Goal: Task Accomplishment & Management: Manage account settings

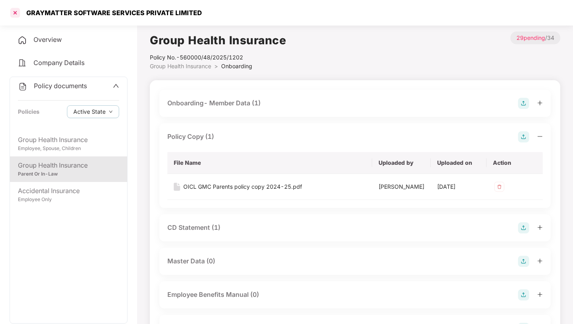
click at [14, 14] on div at bounding box center [15, 12] width 13 height 13
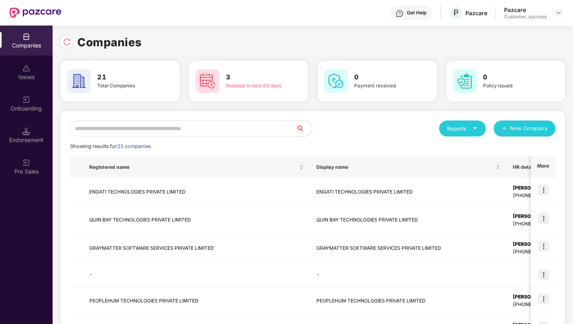
click at [205, 131] on input "text" at bounding box center [183, 128] width 226 height 16
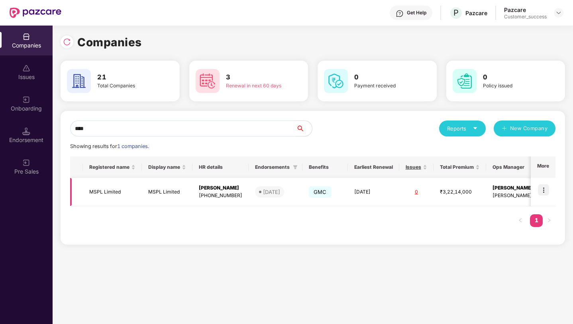
type input "****"
click at [548, 193] on img at bounding box center [543, 189] width 11 height 11
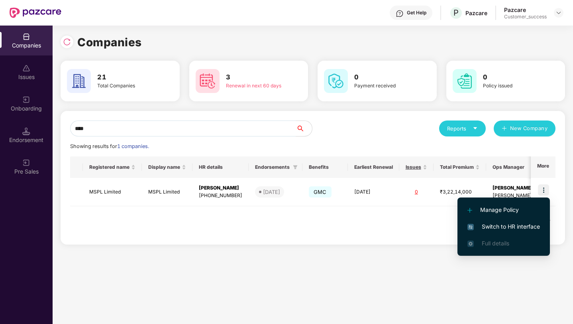
click at [524, 229] on span "Switch to HR interface" at bounding box center [503, 226] width 73 height 9
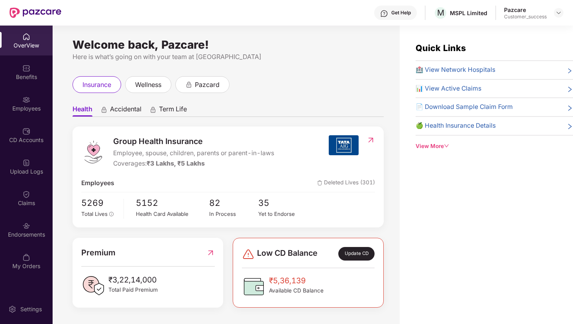
click at [16, 111] on div "Employees" at bounding box center [26, 108] width 53 height 8
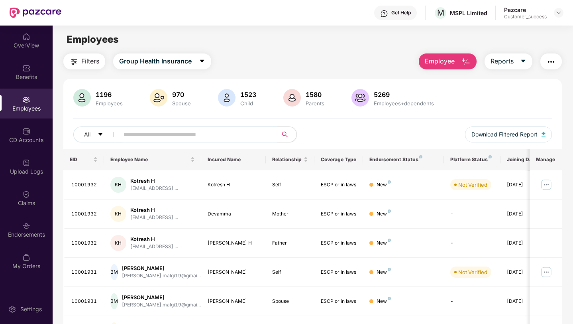
click at [127, 133] on input "text" at bounding box center [195, 134] width 143 height 12
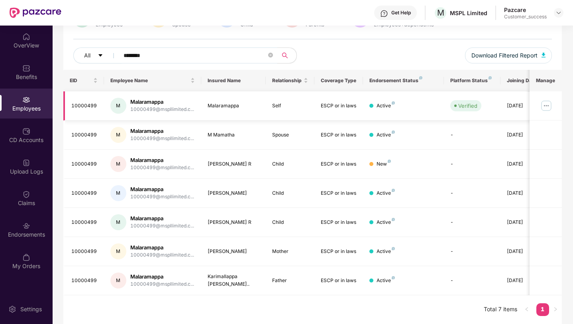
type input "********"
click at [546, 105] on img at bounding box center [546, 105] width 13 height 13
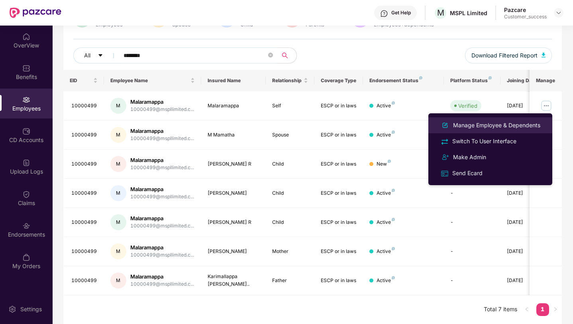
click at [521, 125] on div "Manage Employee & Dependents" at bounding box center [497, 125] width 90 height 9
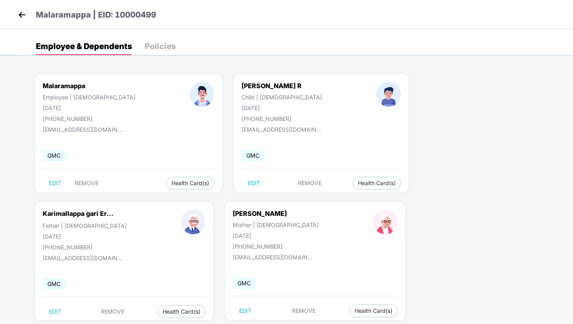
click at [26, 14] on img at bounding box center [22, 15] width 12 height 12
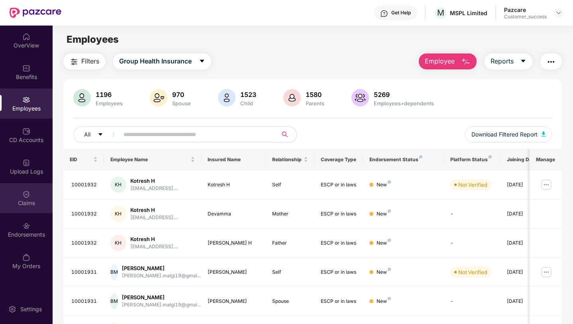
click at [30, 200] on div "Claims" at bounding box center [26, 203] width 53 height 8
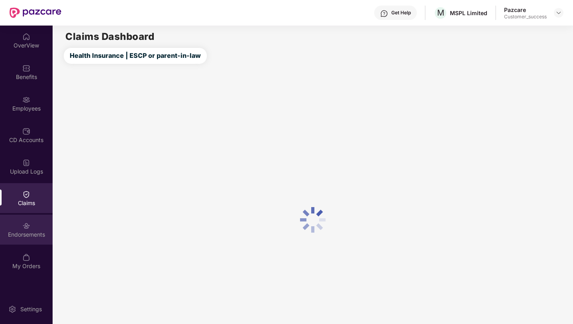
click at [26, 223] on img at bounding box center [26, 226] width 8 height 8
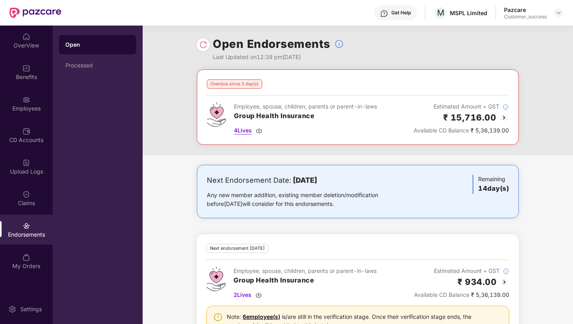
click at [245, 133] on span "4 Lives" at bounding box center [243, 130] width 18 height 9
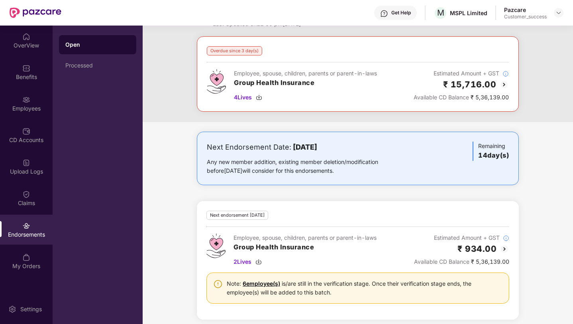
scroll to position [37, 0]
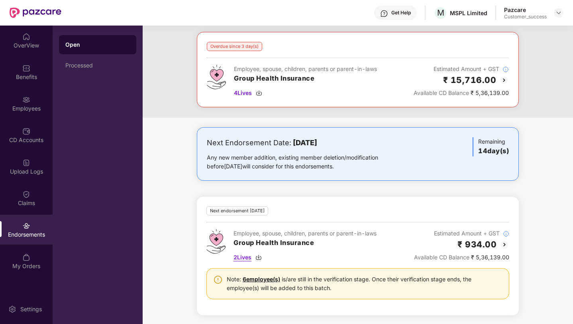
click at [250, 257] on span "2 Lives" at bounding box center [243, 257] width 18 height 9
click at [10, 105] on div "Employees" at bounding box center [26, 108] width 53 height 8
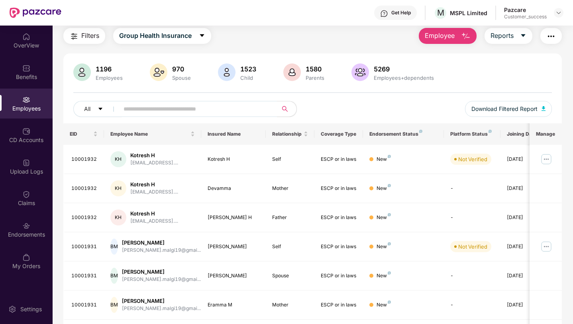
scroll to position [37, 0]
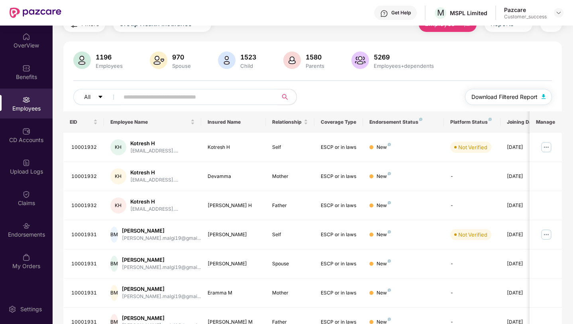
click at [479, 96] on span "Download Filtered Report" at bounding box center [504, 96] width 66 height 9
click at [21, 167] on div "Upload Logs" at bounding box center [26, 171] width 53 height 8
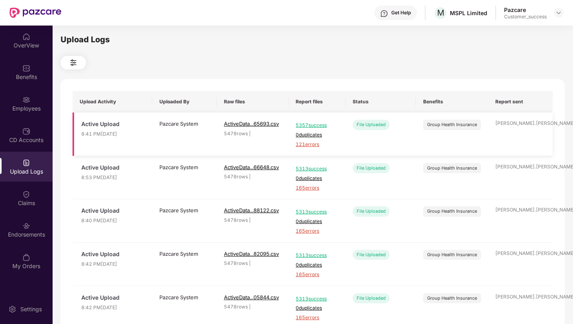
click at [301, 144] on span "121 errors" at bounding box center [317, 145] width 43 height 8
